Goal: Navigation & Orientation: Find specific page/section

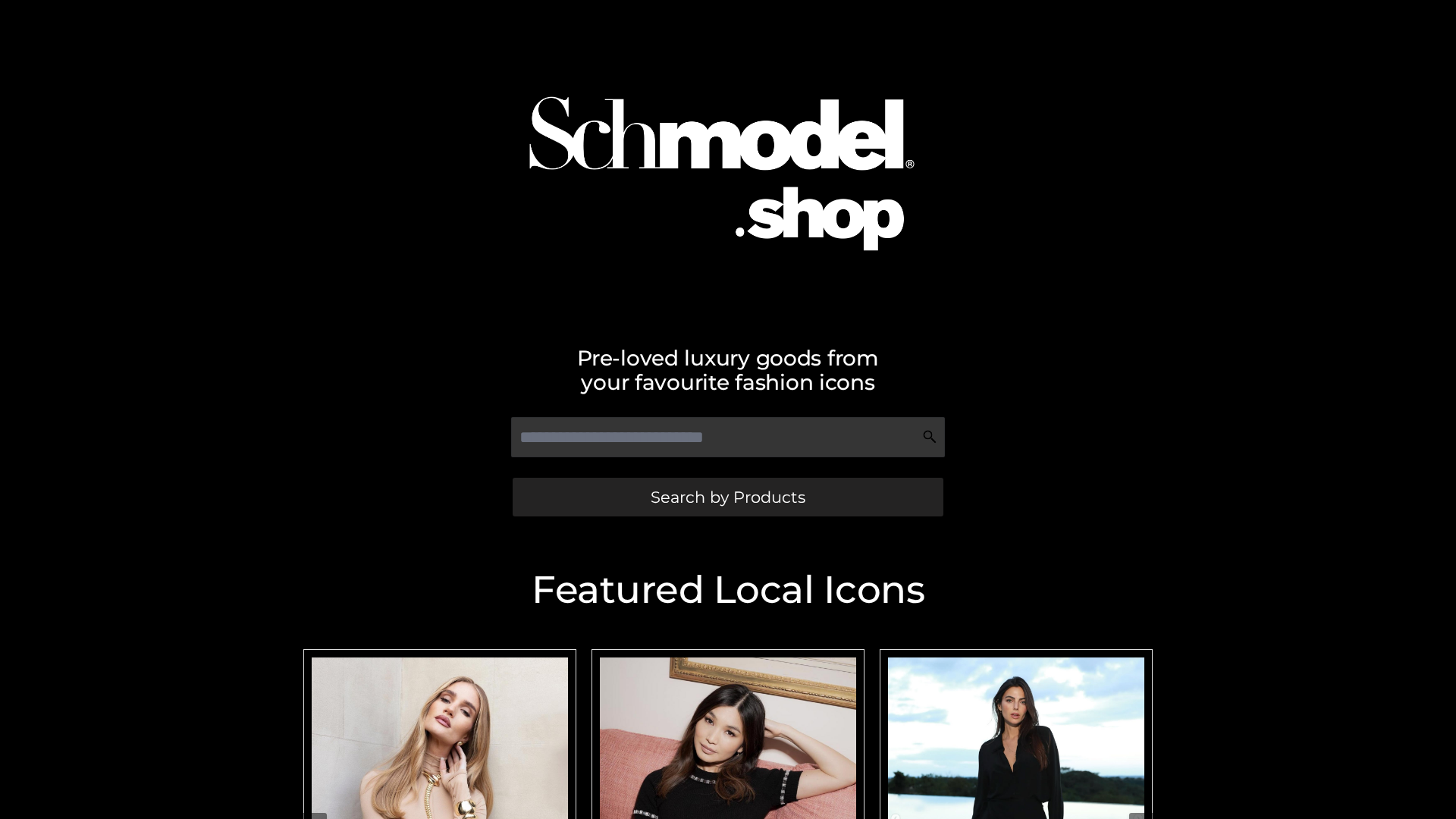
click at [727, 496] on span "Search by Products" at bounding box center [728, 496] width 154 height 16
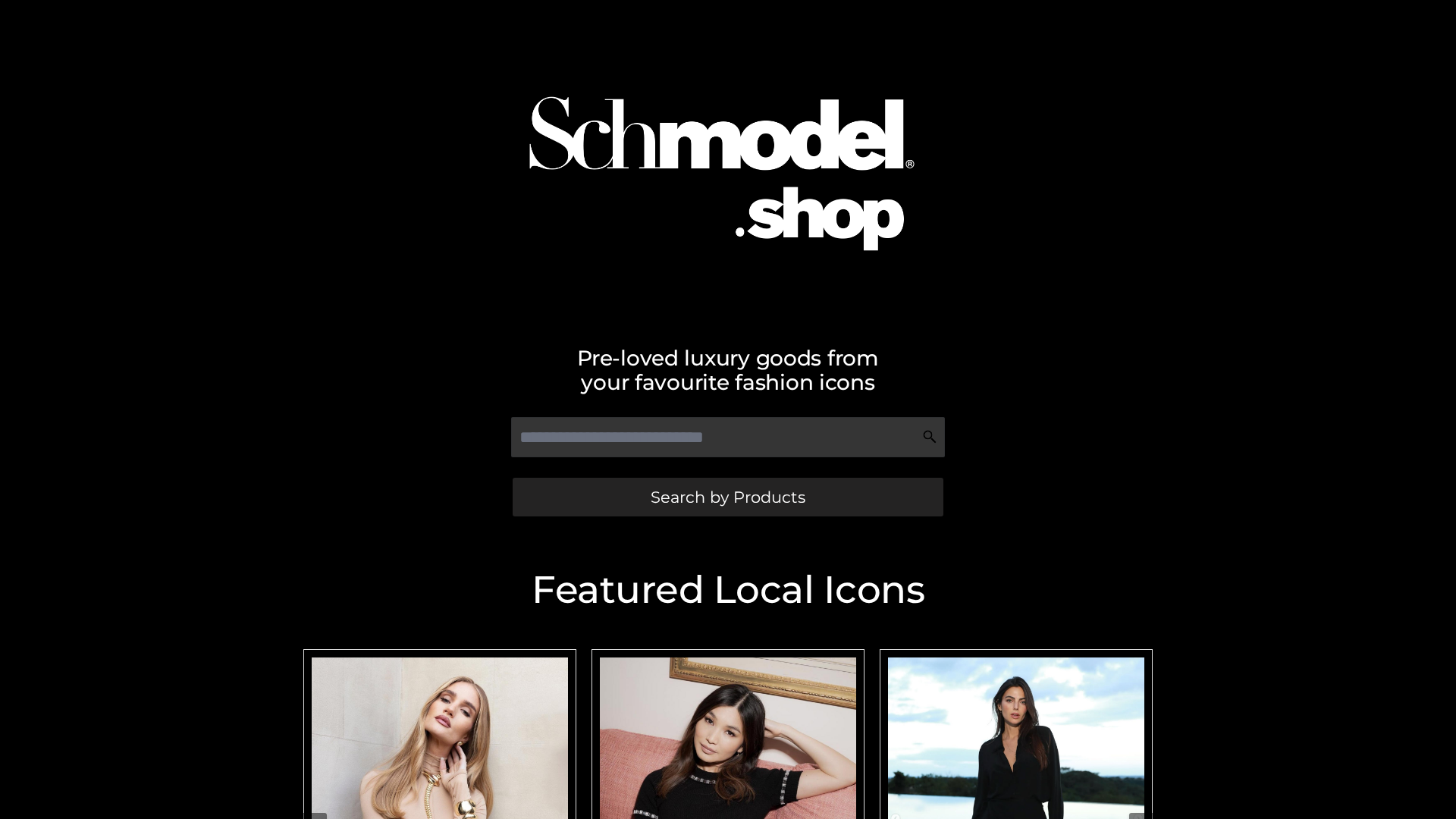
click at [727, 496] on span "Search by Products" at bounding box center [728, 496] width 154 height 16
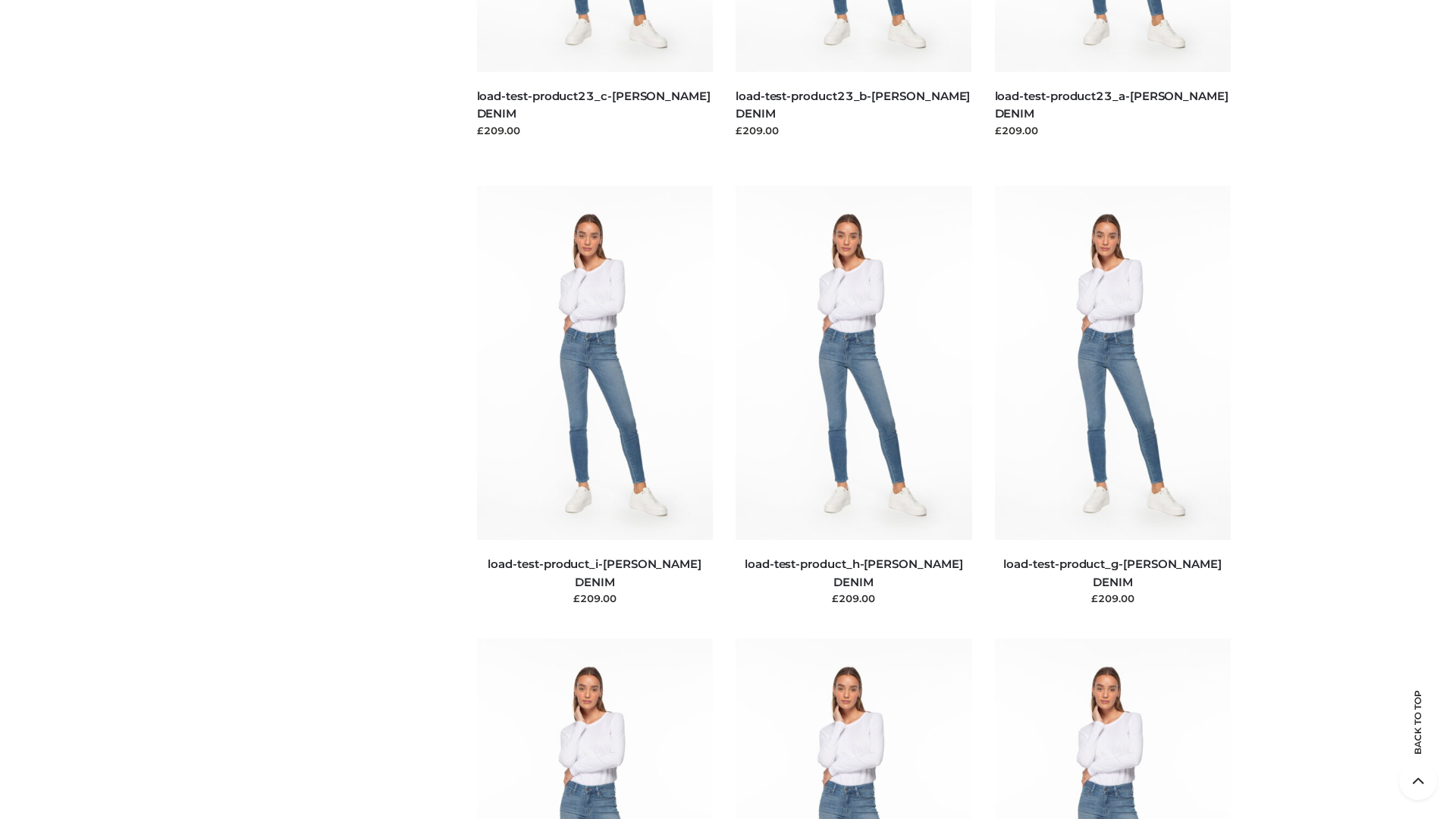
scroll to position [3156, 0]
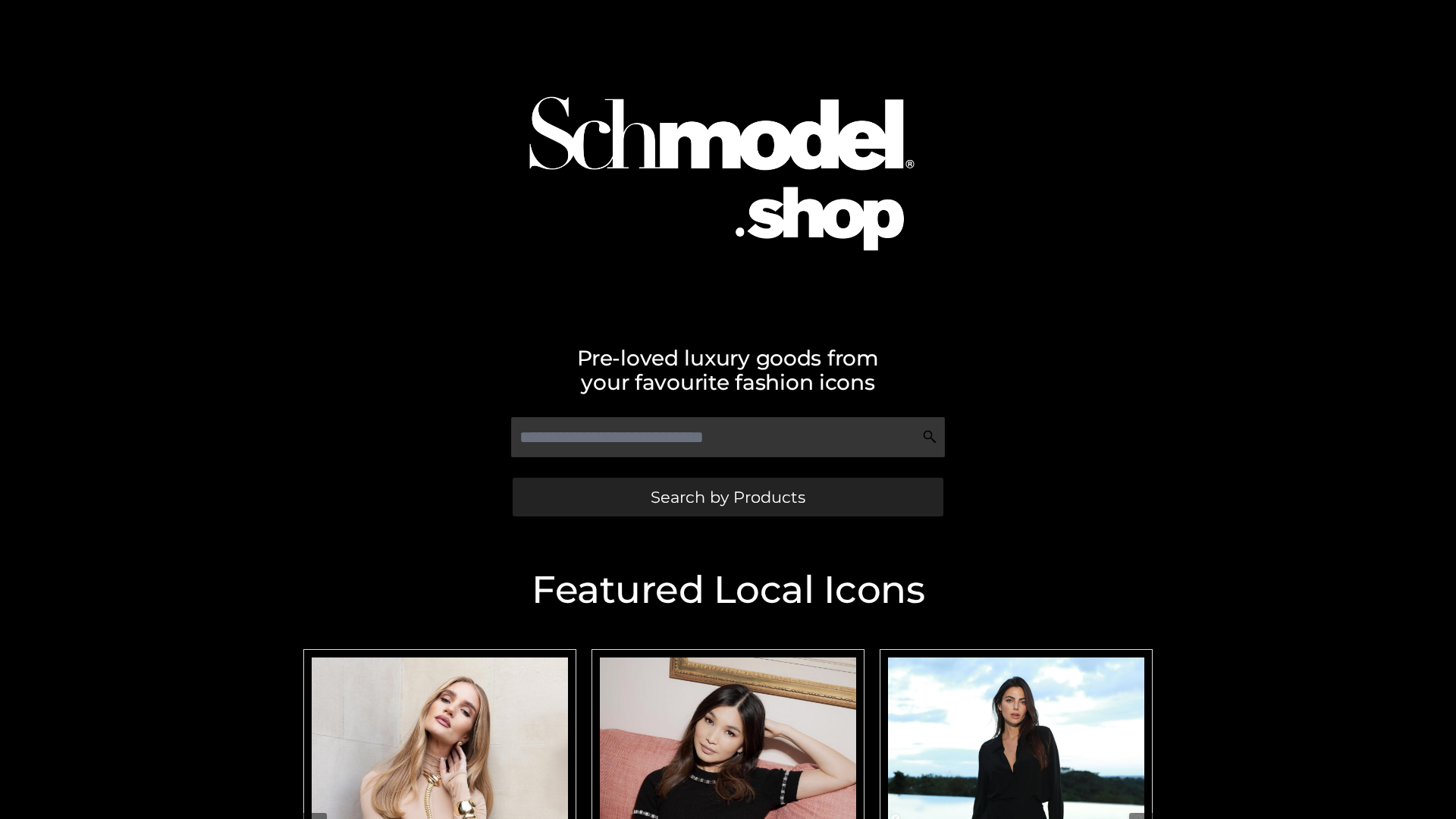
click at [727, 496] on span "Search by Products" at bounding box center [728, 496] width 154 height 16
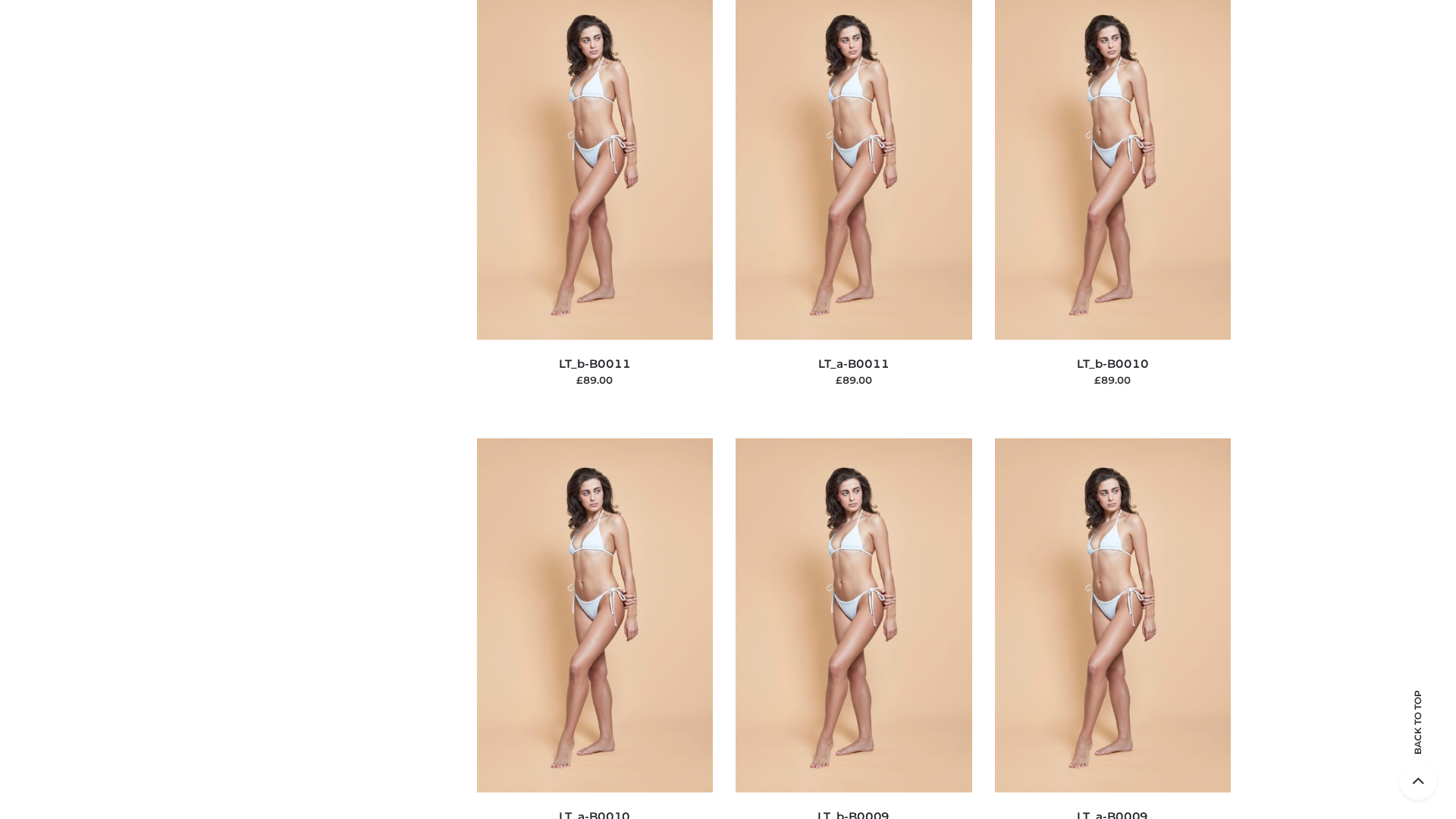
scroll to position [6808, 0]
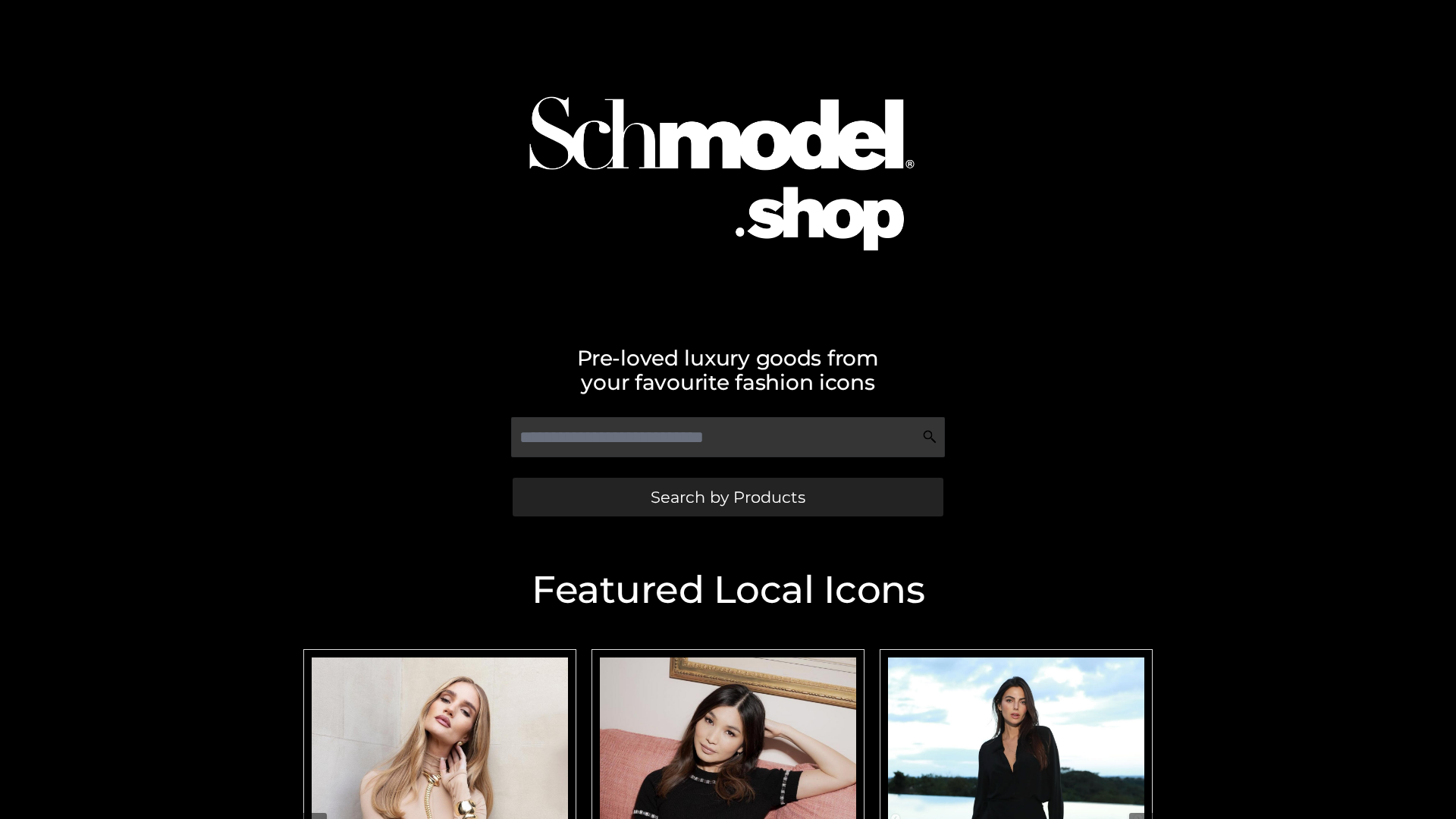
click at [727, 496] on span "Search by Products" at bounding box center [728, 496] width 154 height 16
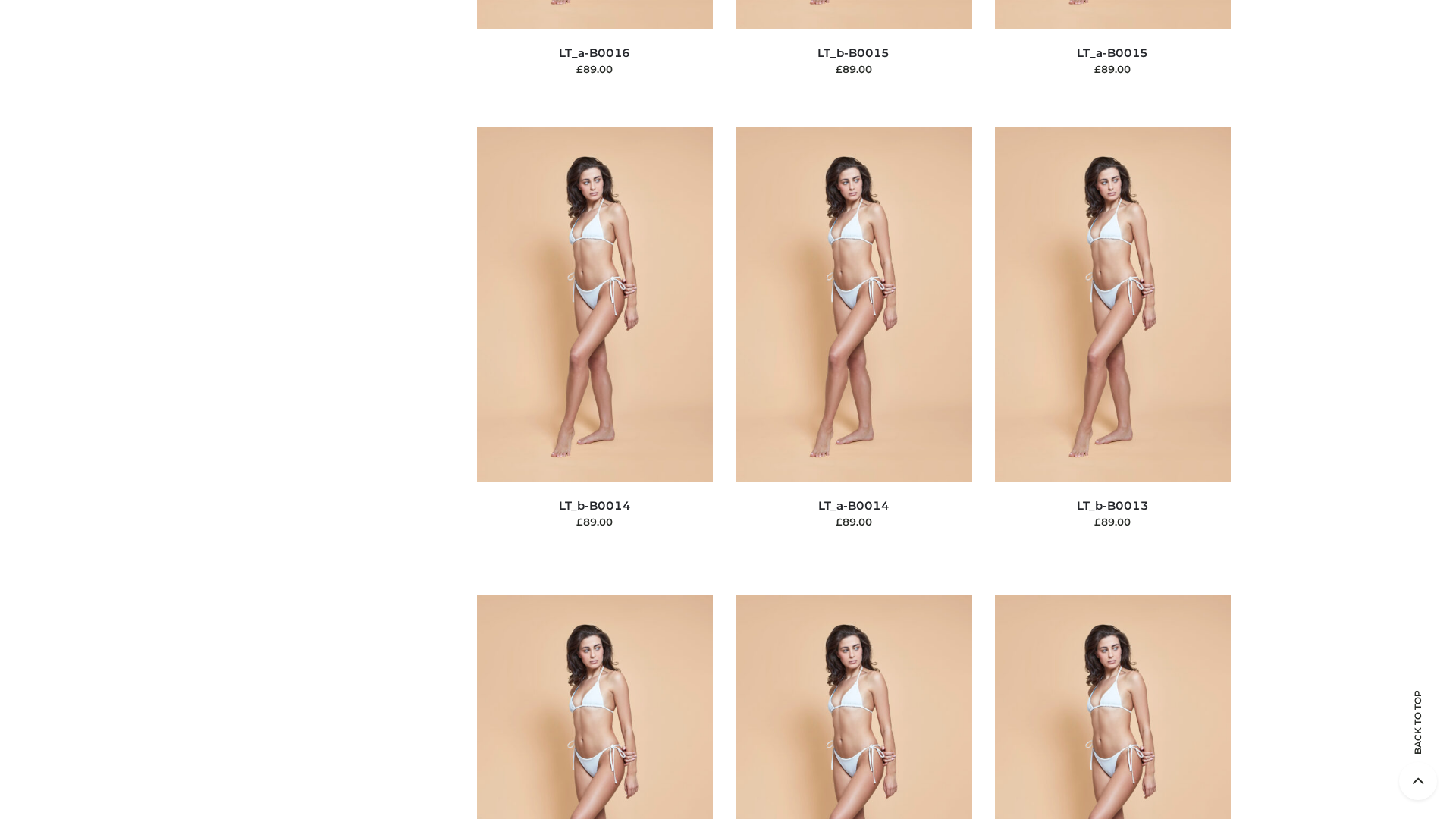
scroll to position [5392, 0]
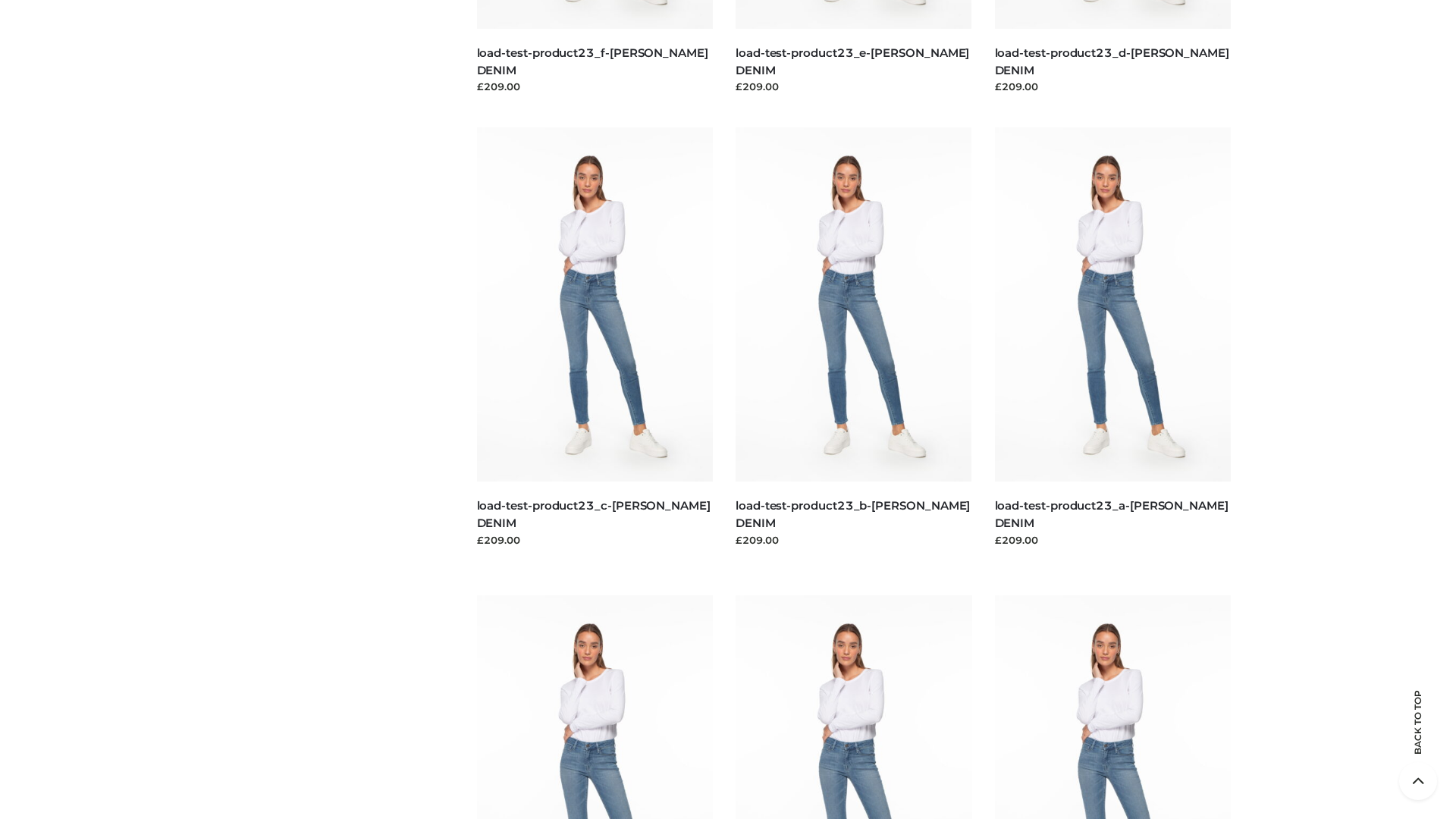
scroll to position [1329, 0]
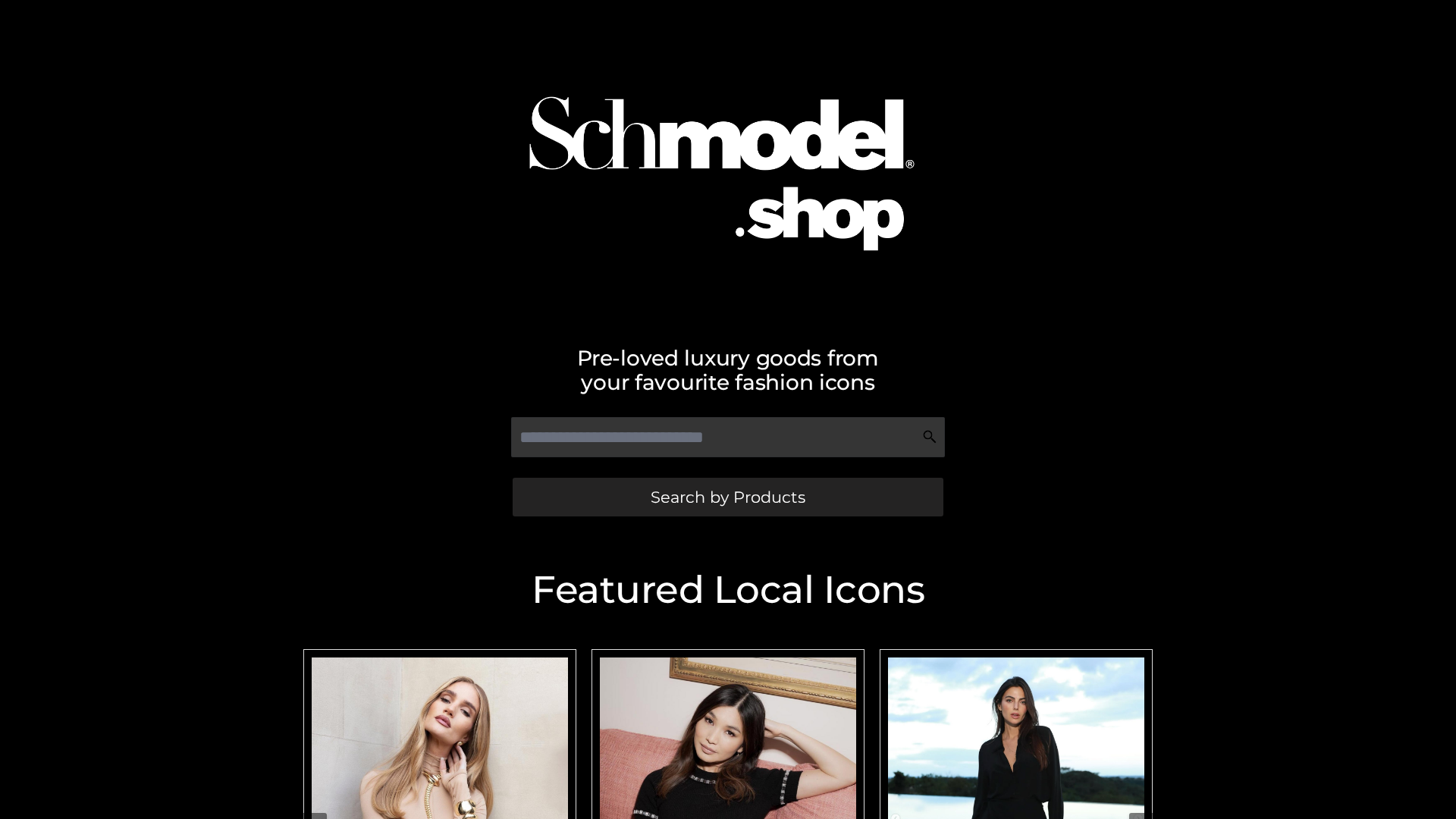
click at [727, 496] on span "Search by Products" at bounding box center [728, 496] width 154 height 16
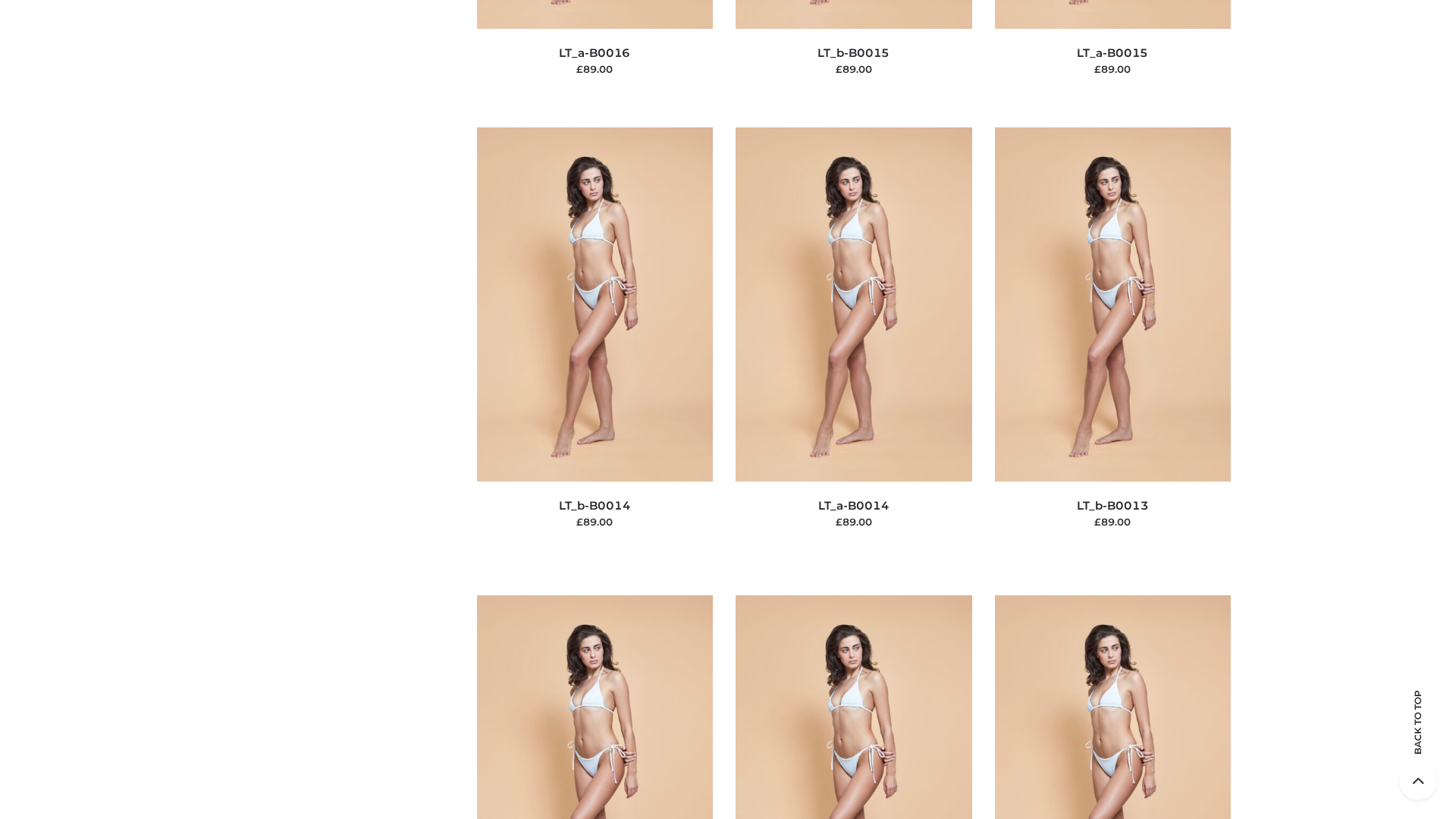
scroll to position [6808, 0]
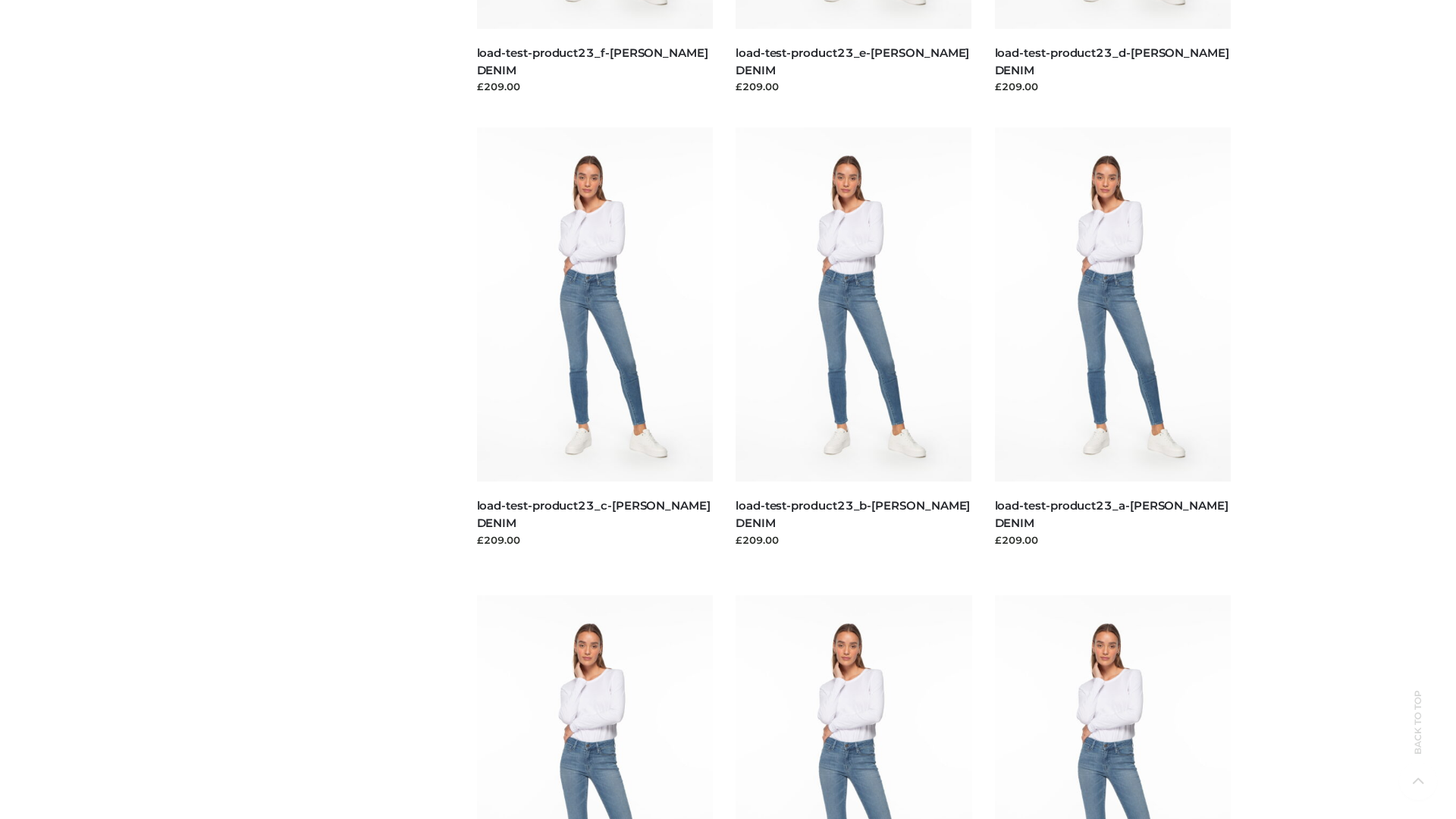
scroll to position [1329, 0]
